Goal: Browse casually

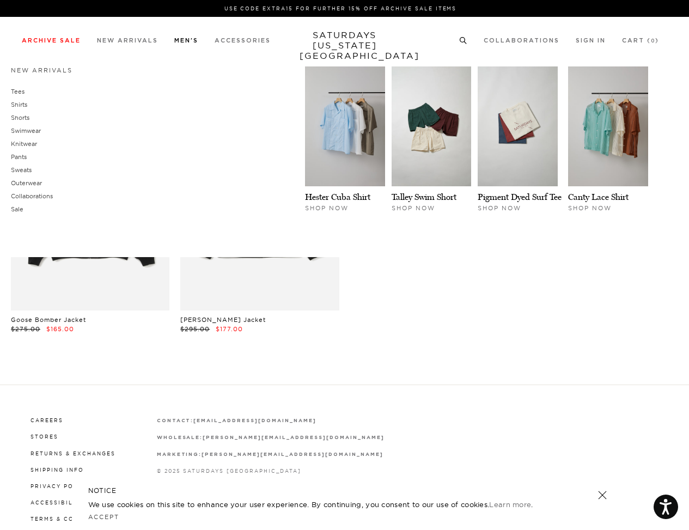
click at [176, 44] on link "Men's" at bounding box center [186, 41] width 24 height 6
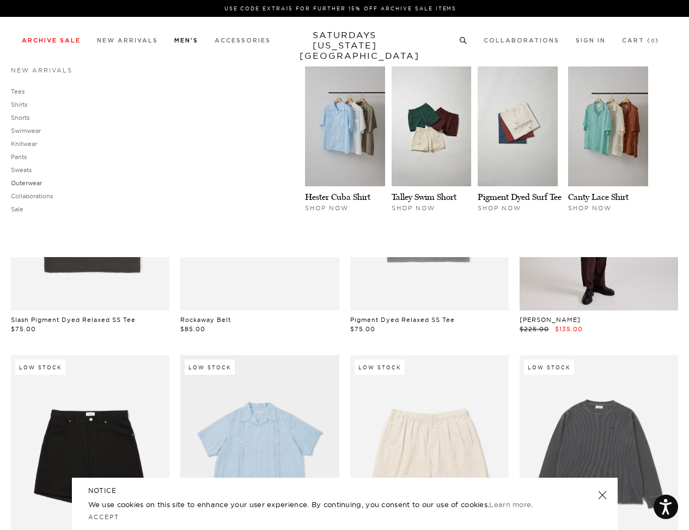
click at [26, 181] on link "Outerwear" at bounding box center [26, 183] width 31 height 8
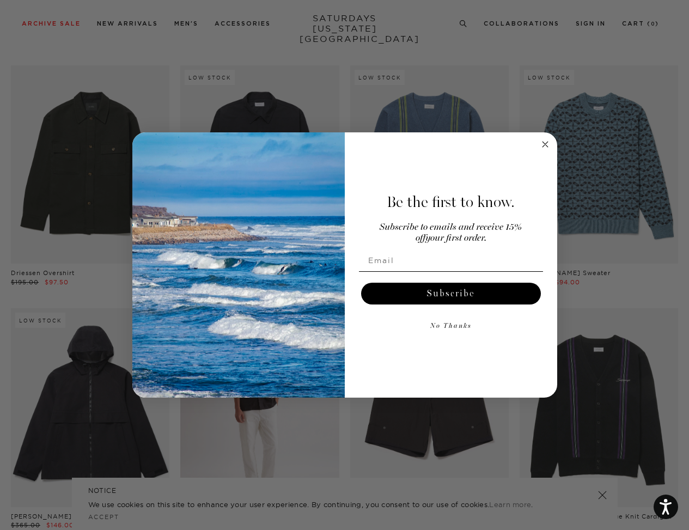
scroll to position [891, 0]
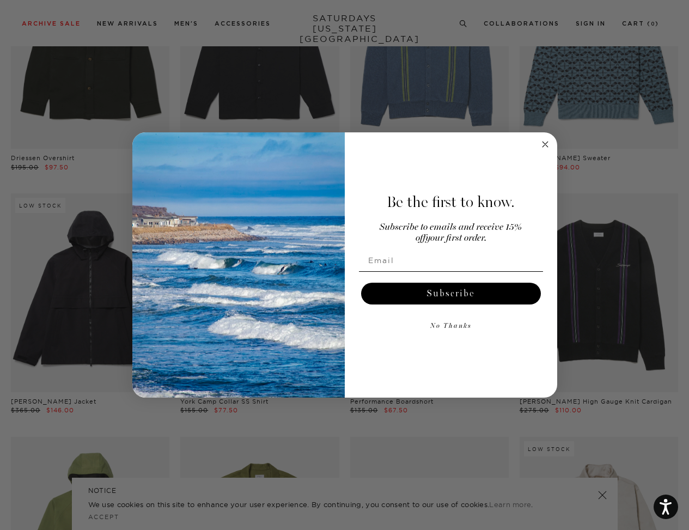
click at [544, 142] on circle "Close dialog" at bounding box center [545, 144] width 13 height 13
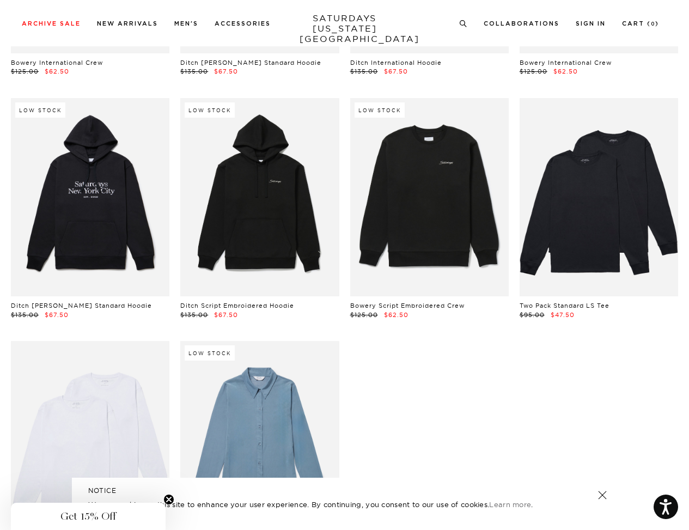
scroll to position [2896, 0]
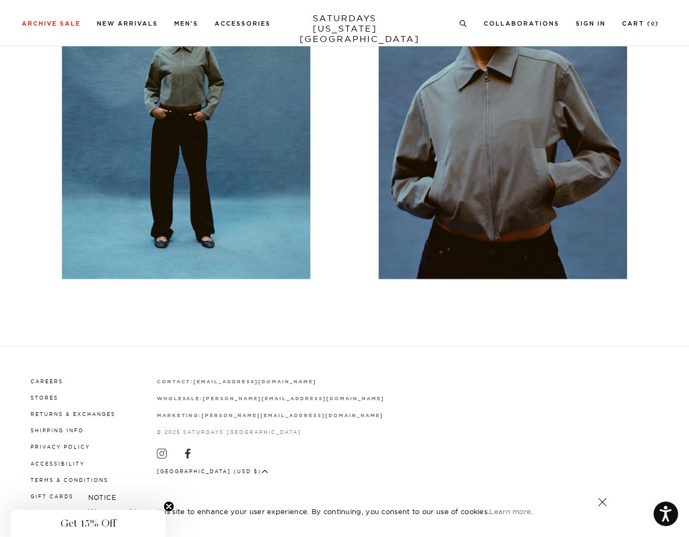
scroll to position [9570, 0]
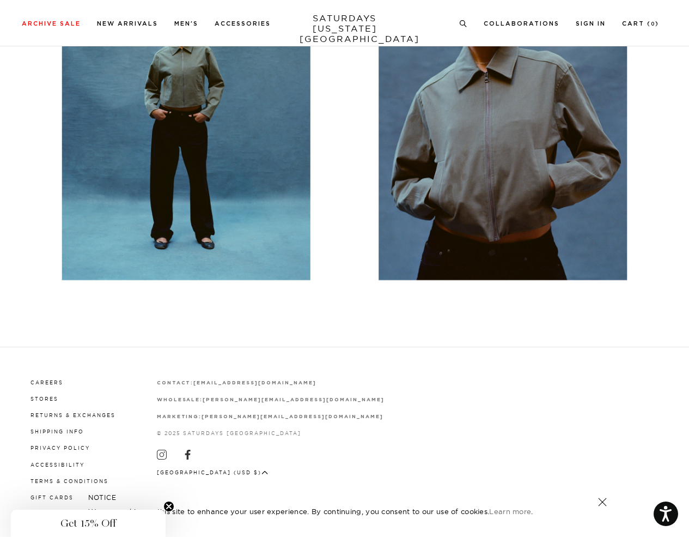
click at [260, 264] on img at bounding box center [344, 116] width 645 height 460
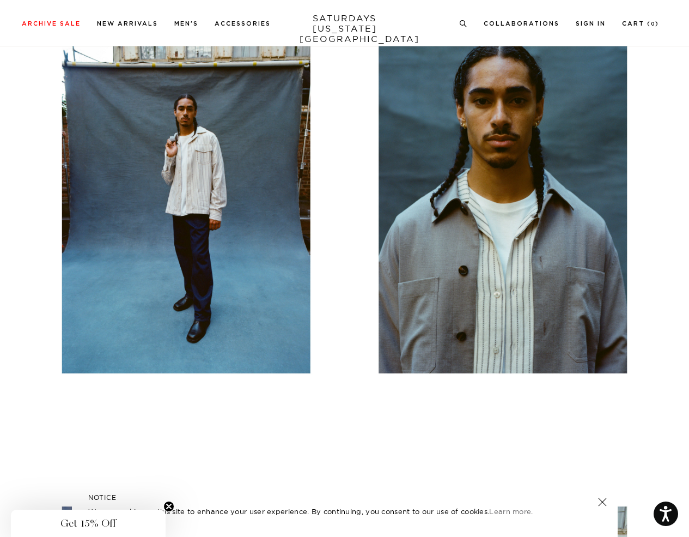
scroll to position [3946, 0]
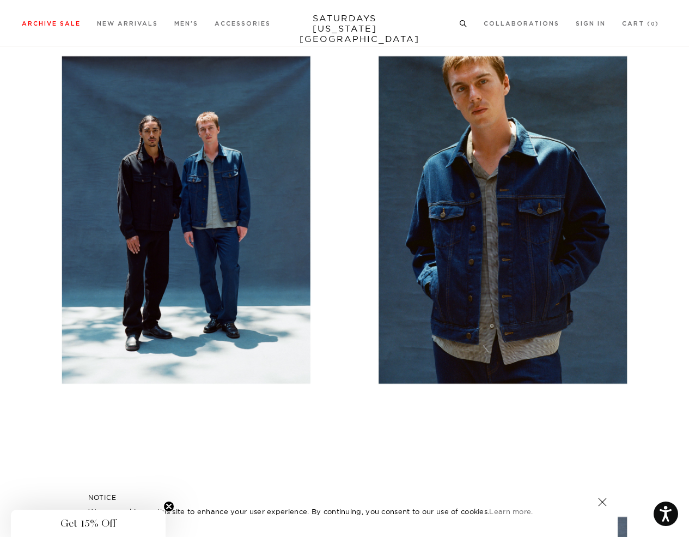
click at [467, 23] on icon at bounding box center [463, 23] width 8 height 7
